Goal: Information Seeking & Learning: Check status

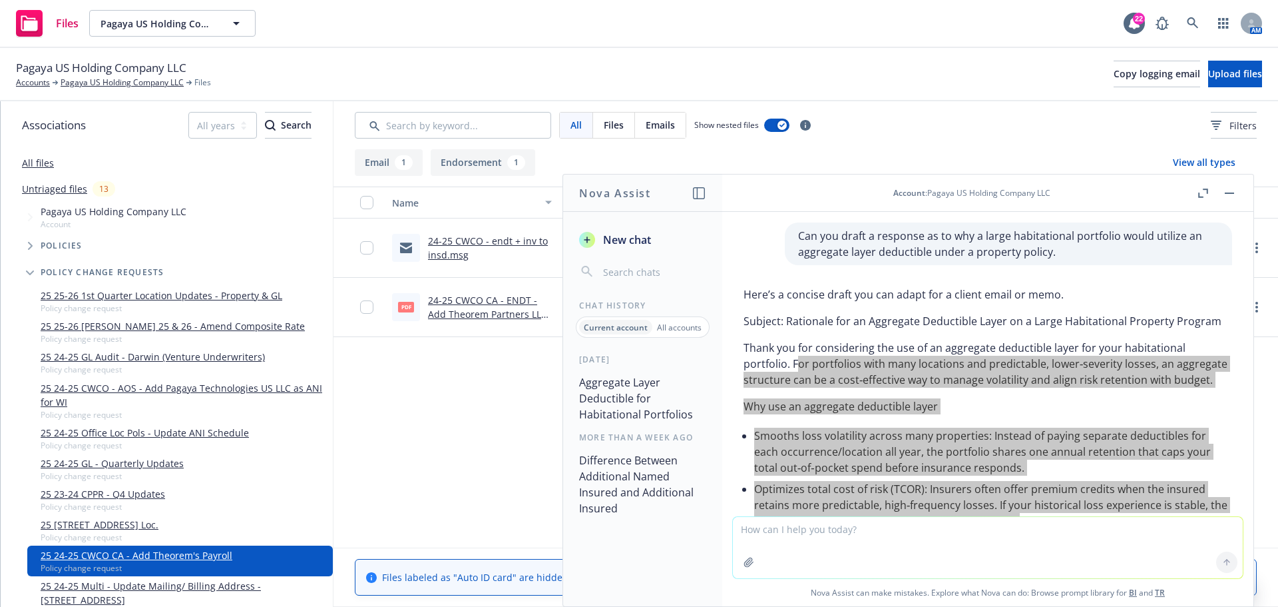
scroll to position [1163, 0]
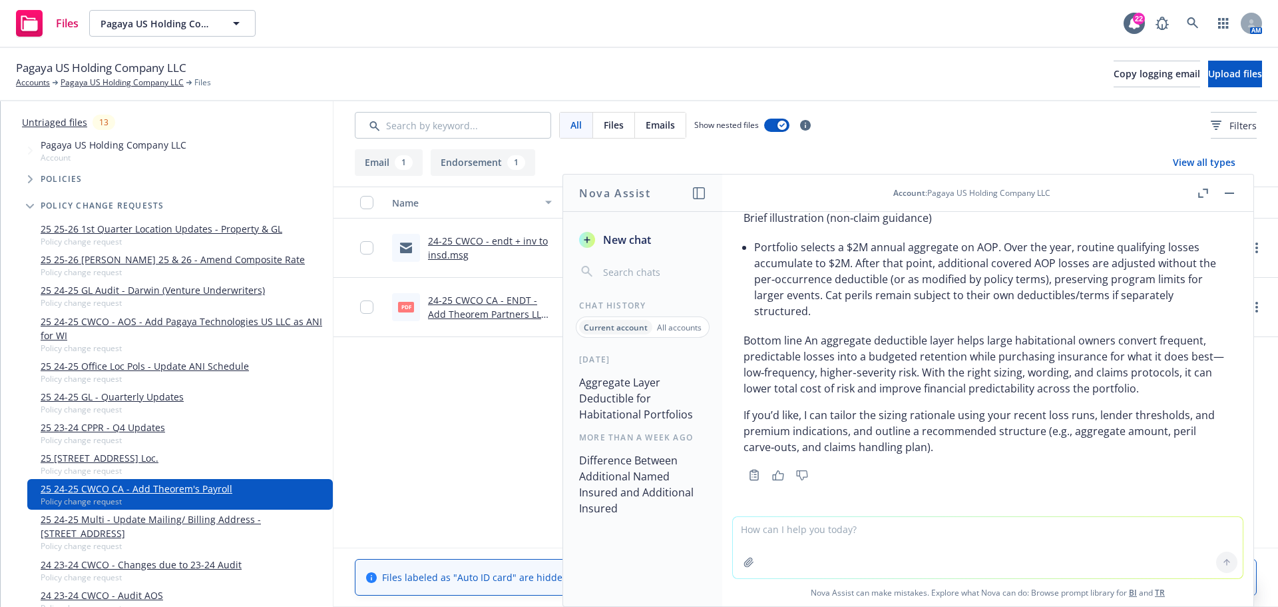
click at [1030, 433] on p "If you’d like, I can tailor the sizing rationale using your recent loss runs, l…" at bounding box center [988, 431] width 489 height 48
click at [1230, 193] on rect "button" at bounding box center [1229, 192] width 9 height 1
